Goal: Task Accomplishment & Management: Manage account settings

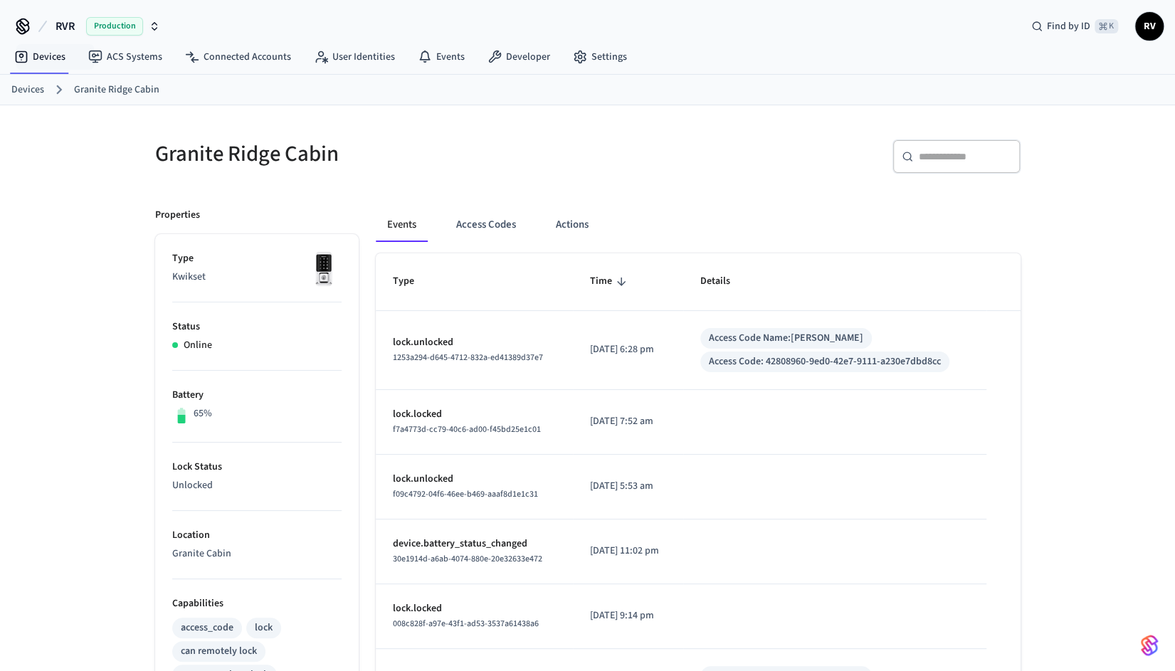
click at [22, 89] on link "Devices" at bounding box center [27, 90] width 33 height 15
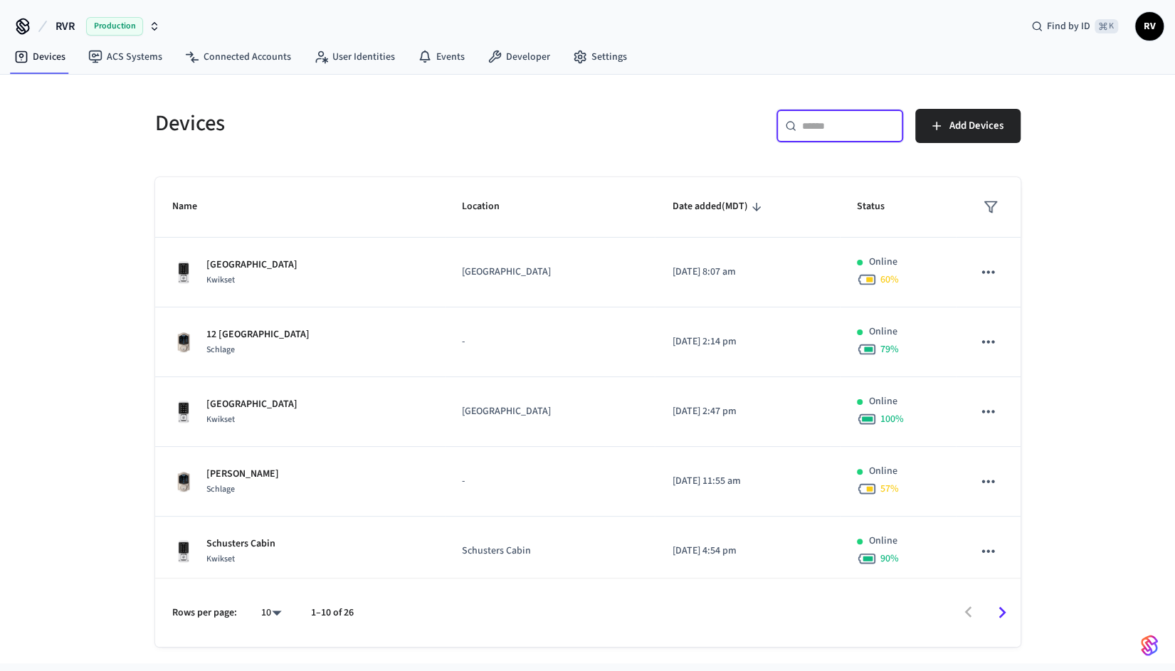
click at [273, 604] on body "RVR Production Find by ID ⌘ K RV Devices ACS Systems Connected Accounts User Id…" at bounding box center [587, 332] width 1175 height 664
click at [270, 598] on li "100" at bounding box center [265, 593] width 38 height 38
type input "***"
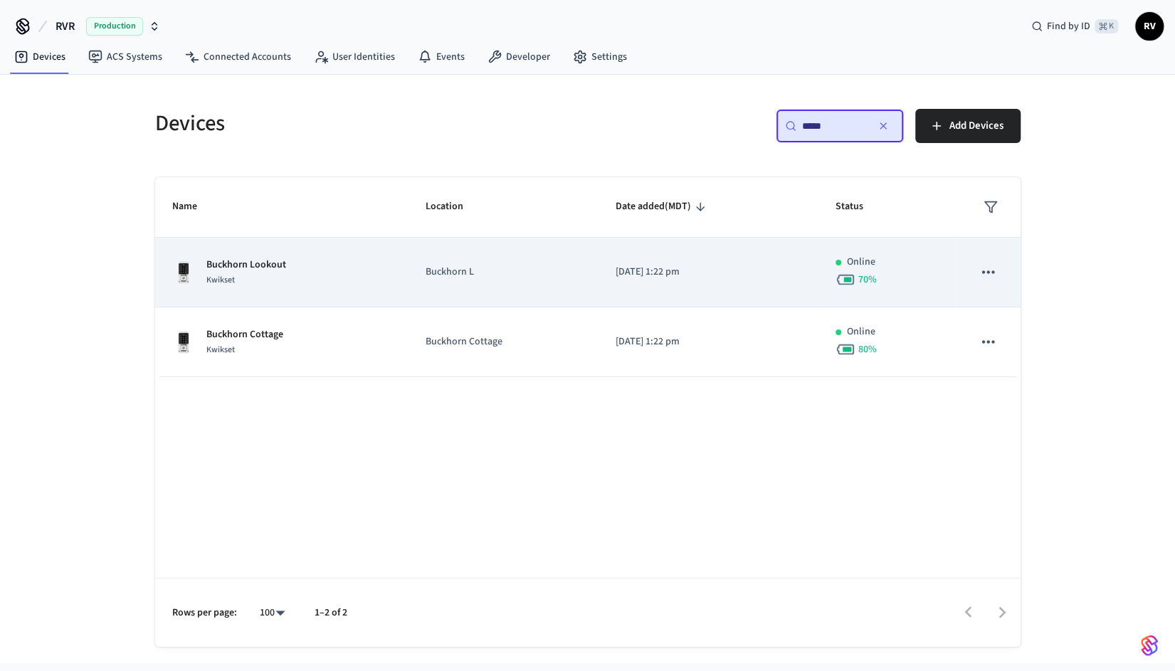
type input "*****"
click at [266, 281] on div "Kwikset" at bounding box center [246, 280] width 80 height 15
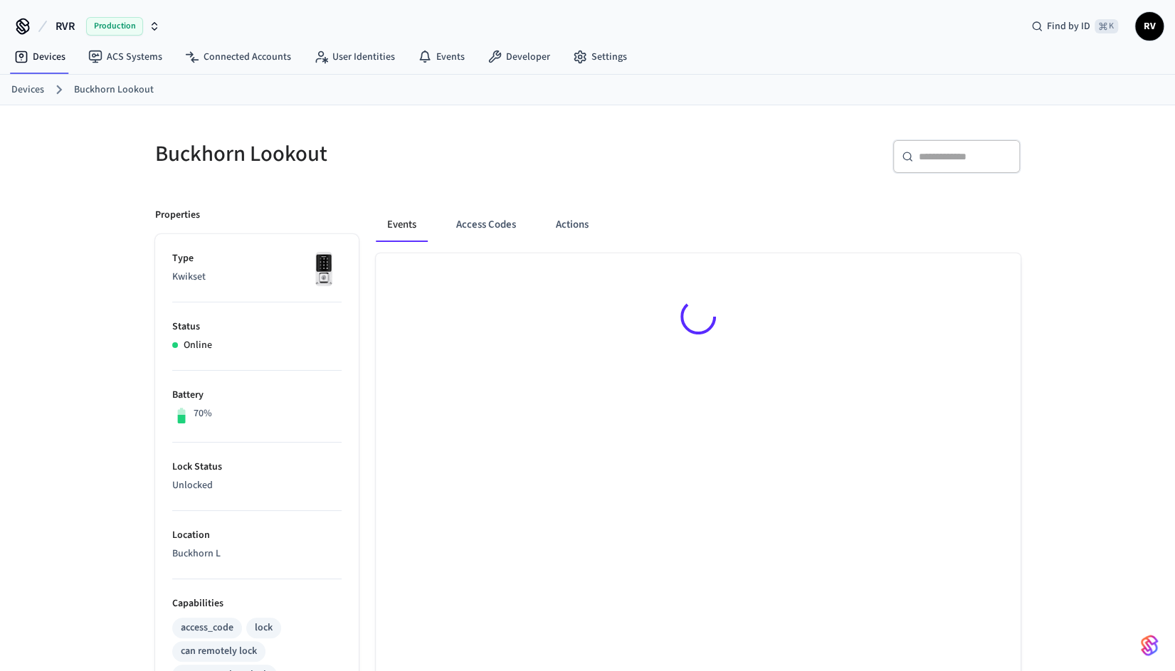
click at [473, 204] on div "Events Access Codes Actions" at bounding box center [690, 616] width 662 height 850
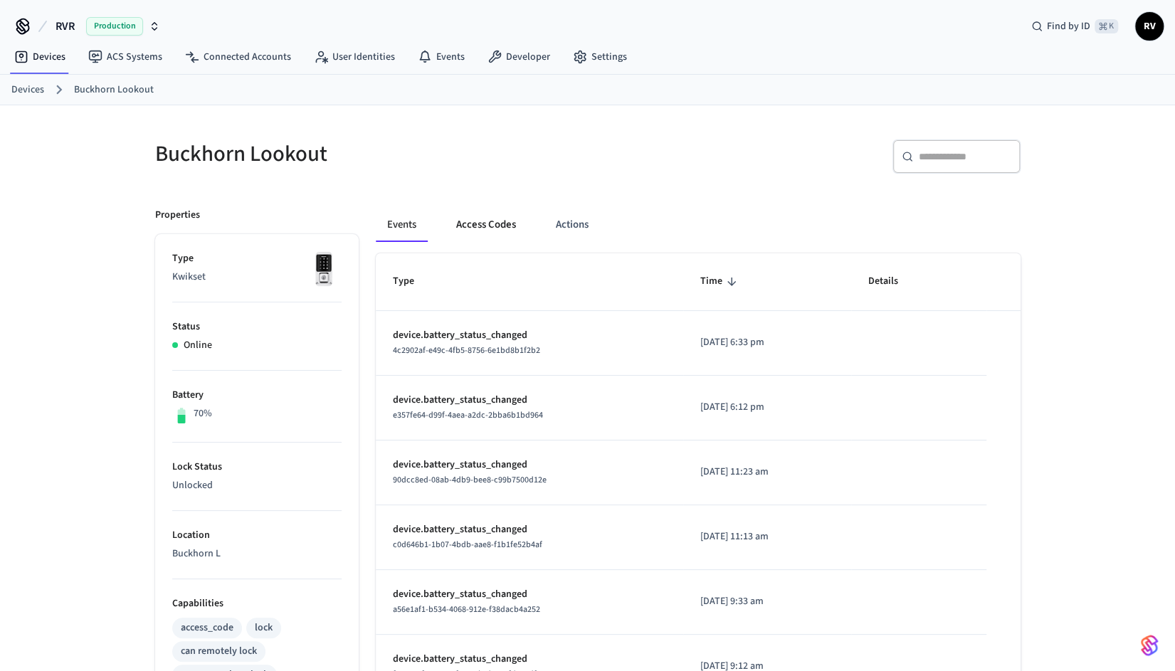
click at [483, 222] on button "Access Codes" at bounding box center [486, 225] width 83 height 34
click at [483, 223] on button "Access Codes" at bounding box center [486, 225] width 83 height 34
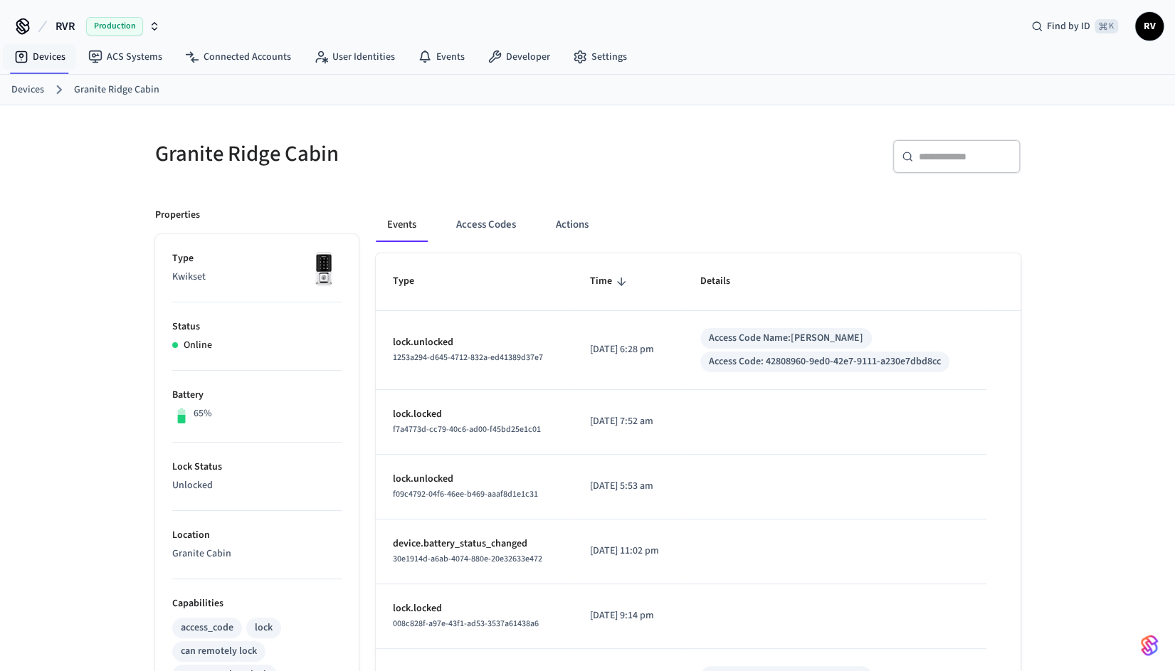
click at [44, 70] on nav "Devices ACS Systems Connected Accounts User Identities Events Developer Settings" at bounding box center [321, 57] width 636 height 33
click at [48, 92] on ol "Devices Granite Ridge Cabin" at bounding box center [593, 89] width 1164 height 19
click at [33, 95] on link "Devices" at bounding box center [27, 90] width 33 height 15
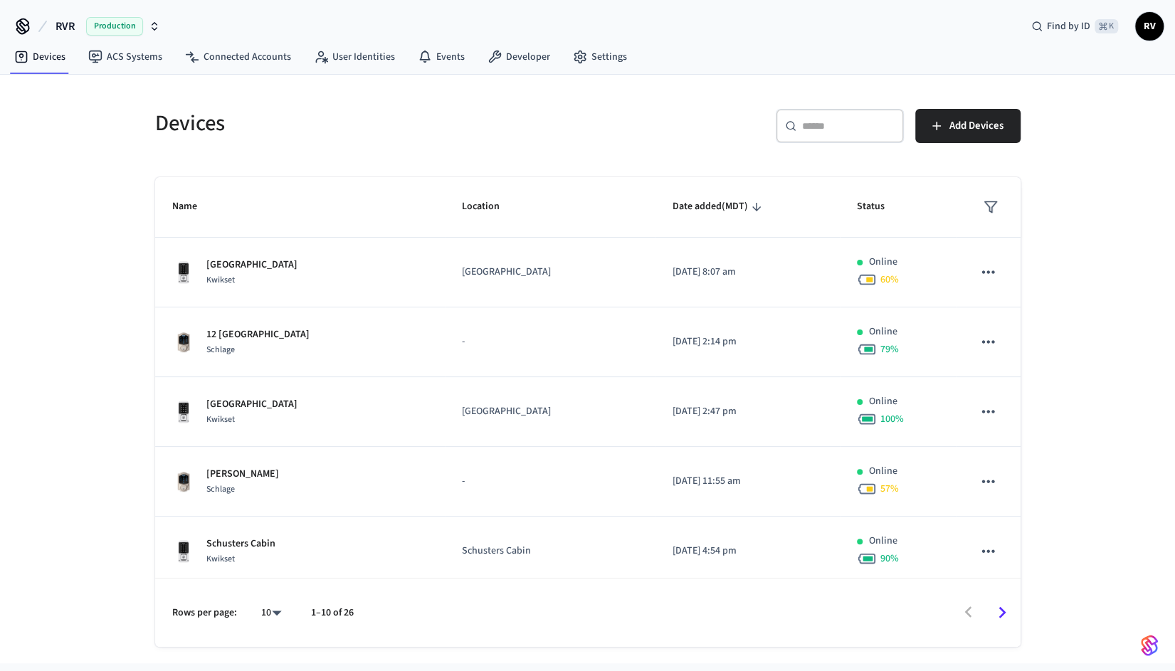
click at [829, 137] on div "​ ​" at bounding box center [840, 126] width 128 height 34
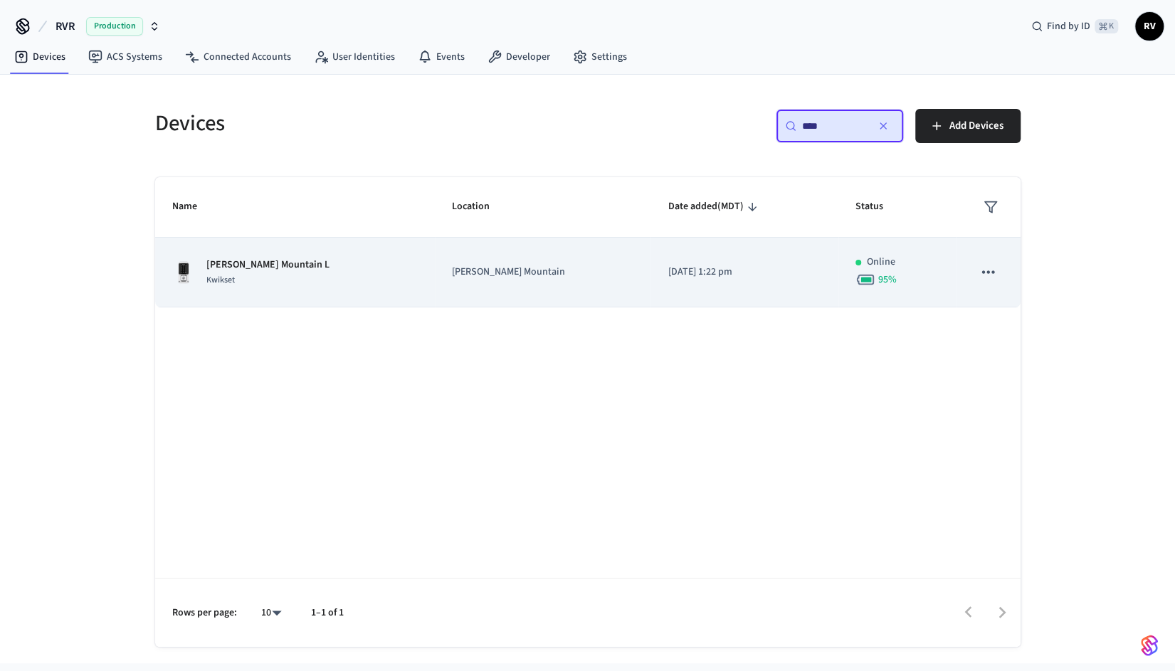
type input "****"
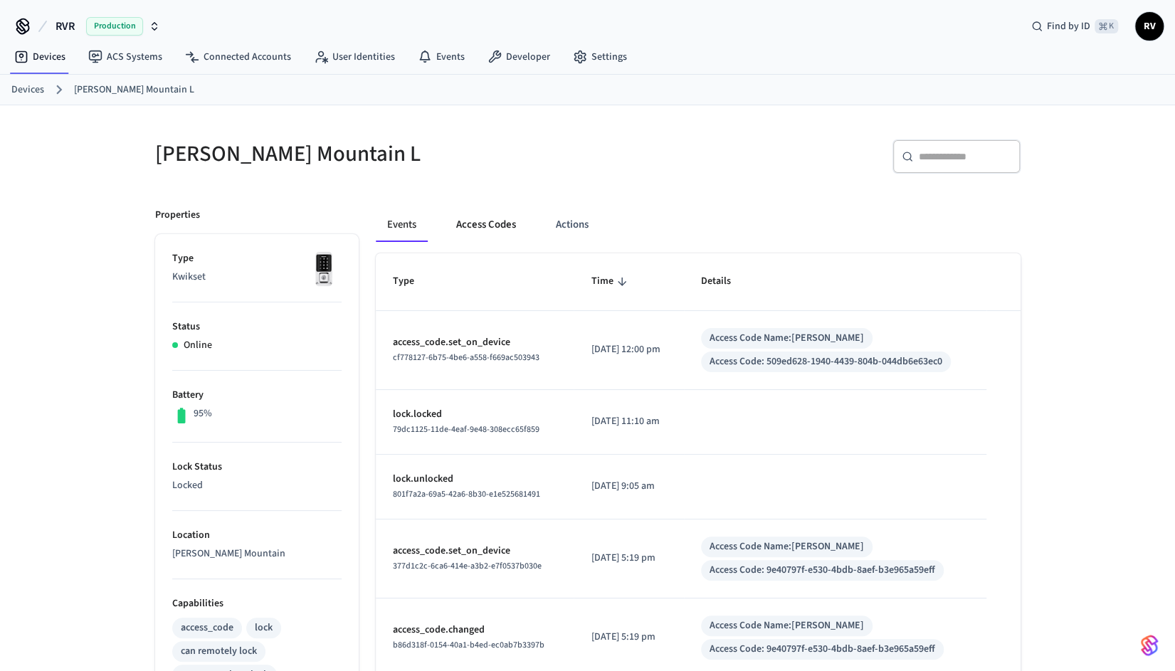
click at [479, 227] on button "Access Codes" at bounding box center [486, 225] width 83 height 34
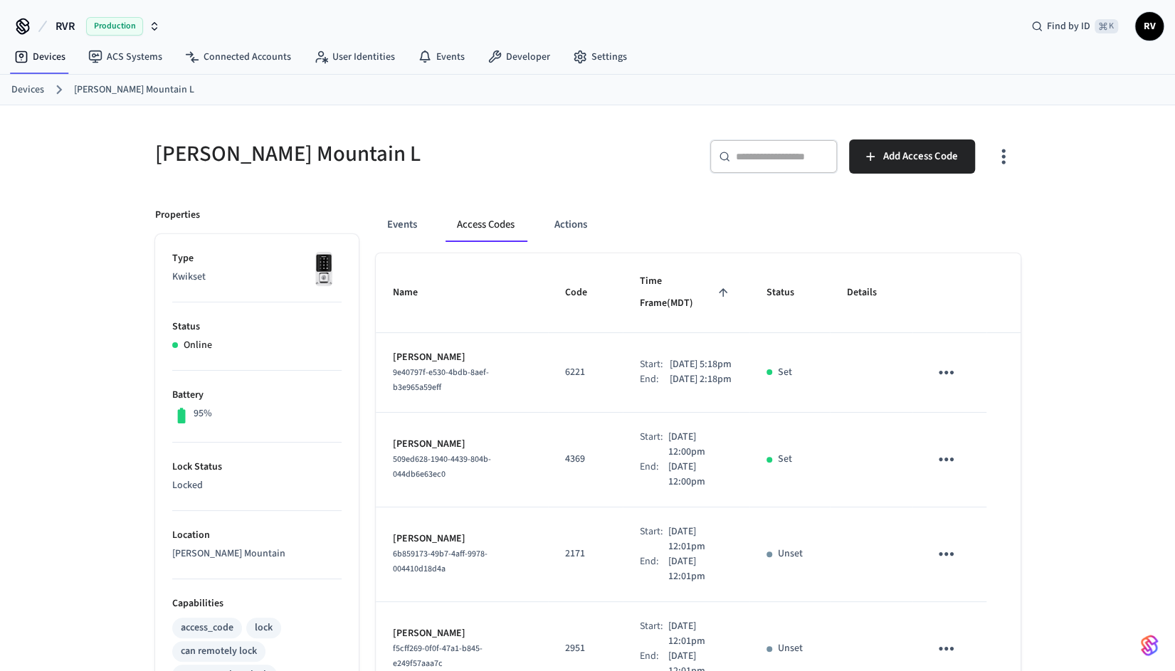
click at [920, 177] on div "​ ​ Add Access Code" at bounding box center [809, 163] width 424 height 46
click at [920, 158] on span "Add Access Code" at bounding box center [921, 156] width 75 height 19
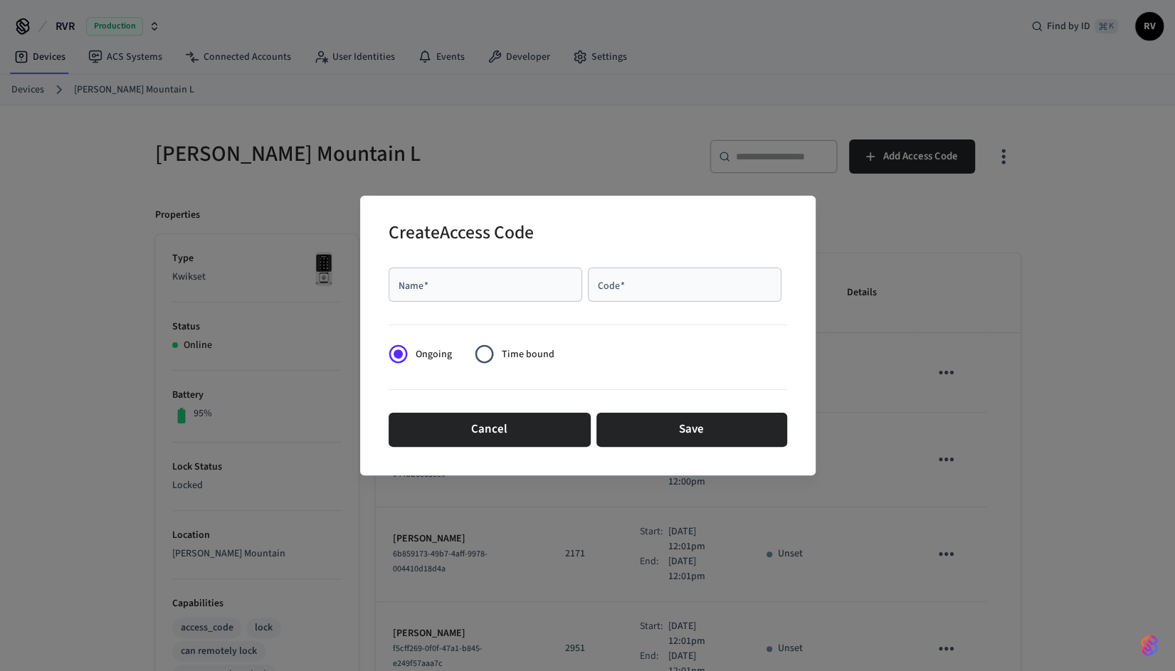
click at [446, 281] on input "Name   *" at bounding box center [485, 285] width 177 height 14
type input "******"
click at [725, 288] on input "Code   *" at bounding box center [685, 285] width 177 height 14
click at [535, 355] on span "Time bound" at bounding box center [528, 354] width 53 height 15
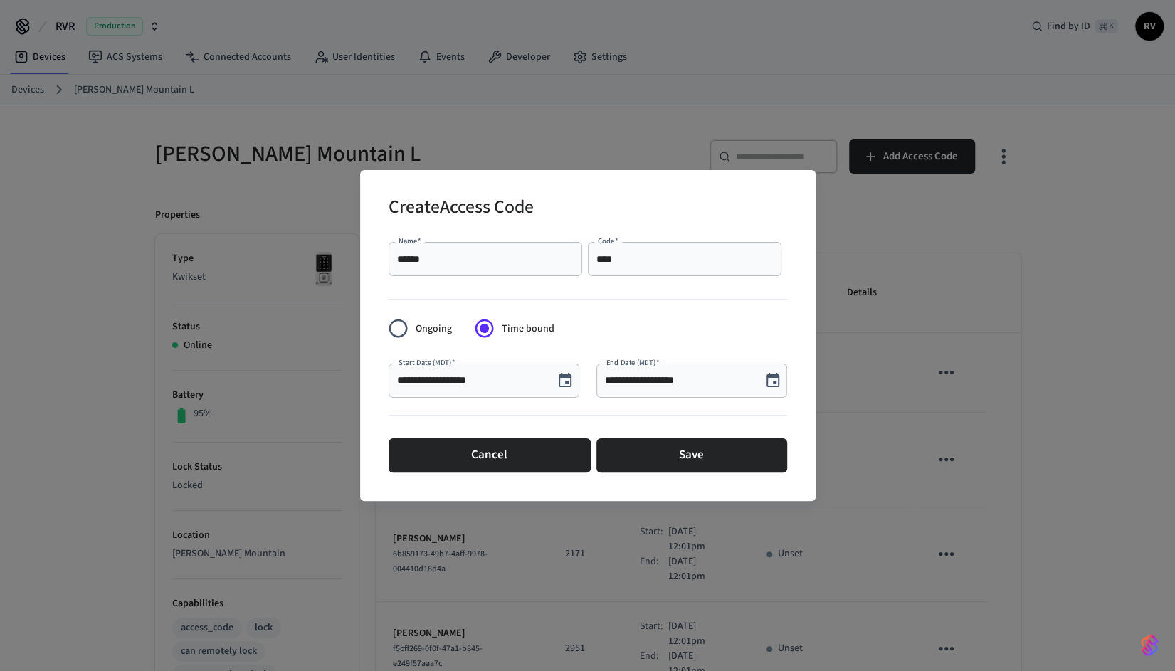
click at [772, 382] on icon "Choose date, selected date is Aug 11, 2025" at bounding box center [773, 380] width 13 height 14
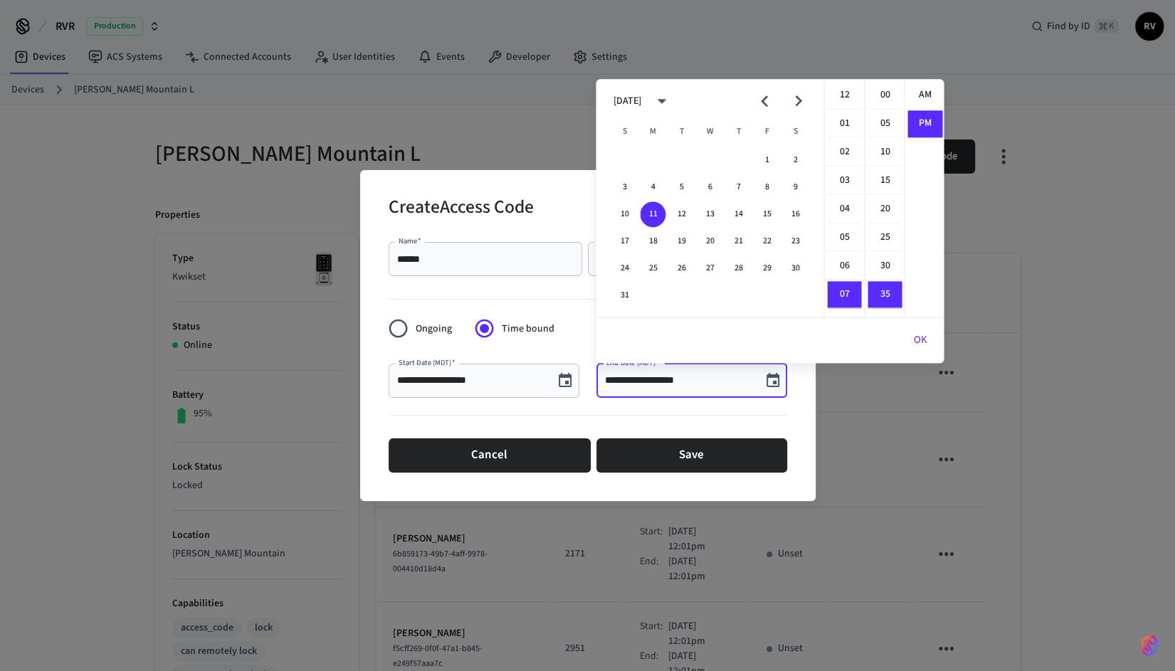
scroll to position [26, 0]
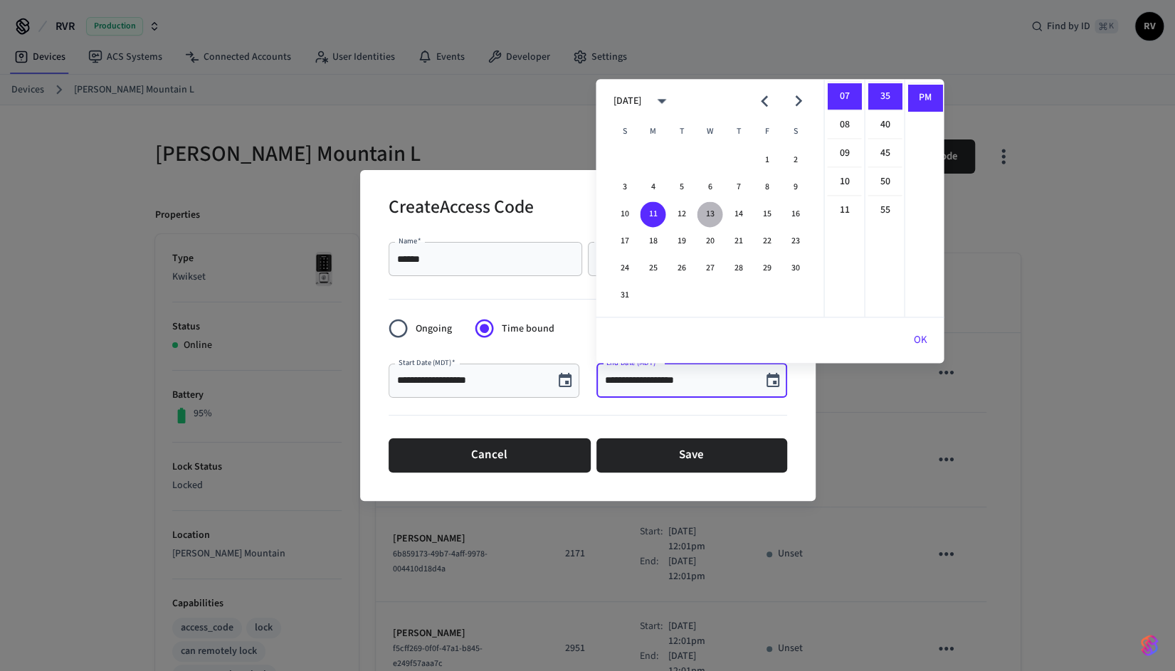
click at [708, 211] on button "13" at bounding box center [710, 214] width 26 height 26
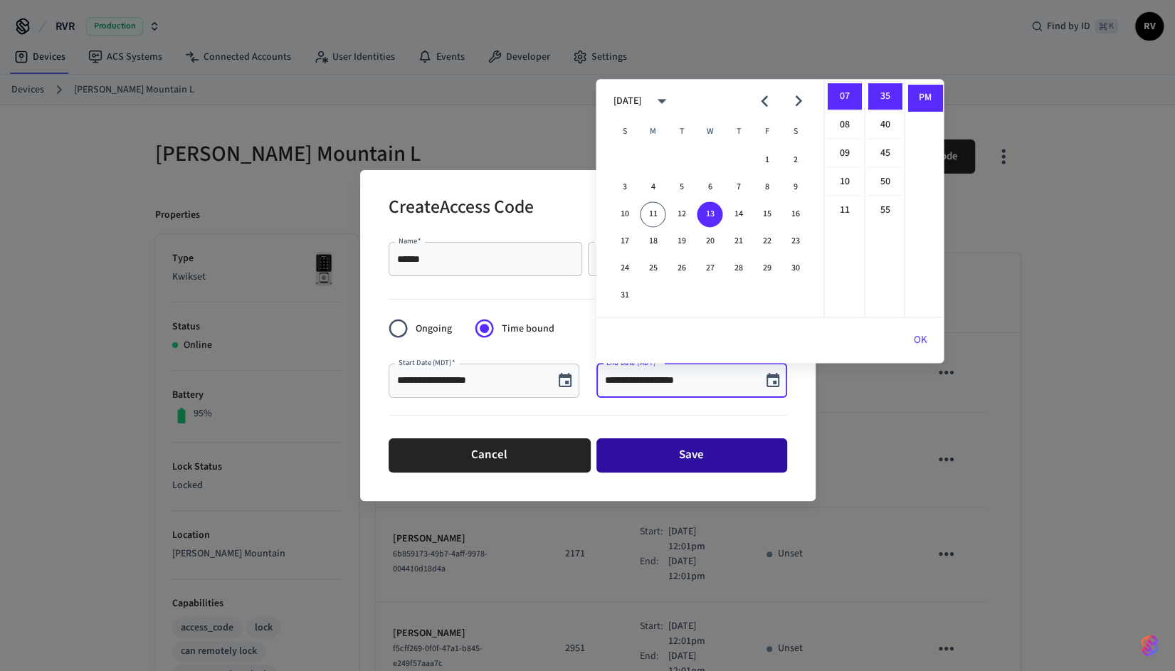
click at [711, 458] on button "Save" at bounding box center [692, 456] width 191 height 34
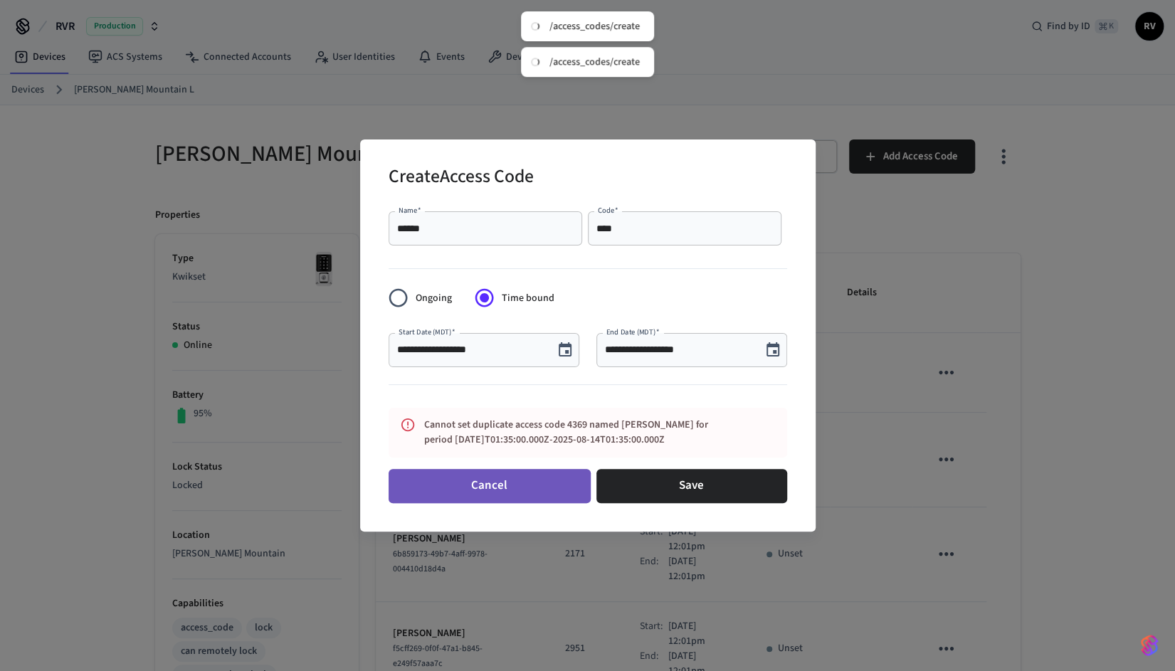
click at [560, 482] on button "Cancel" at bounding box center [490, 486] width 202 height 34
